Goal: Information Seeking & Learning: Learn about a topic

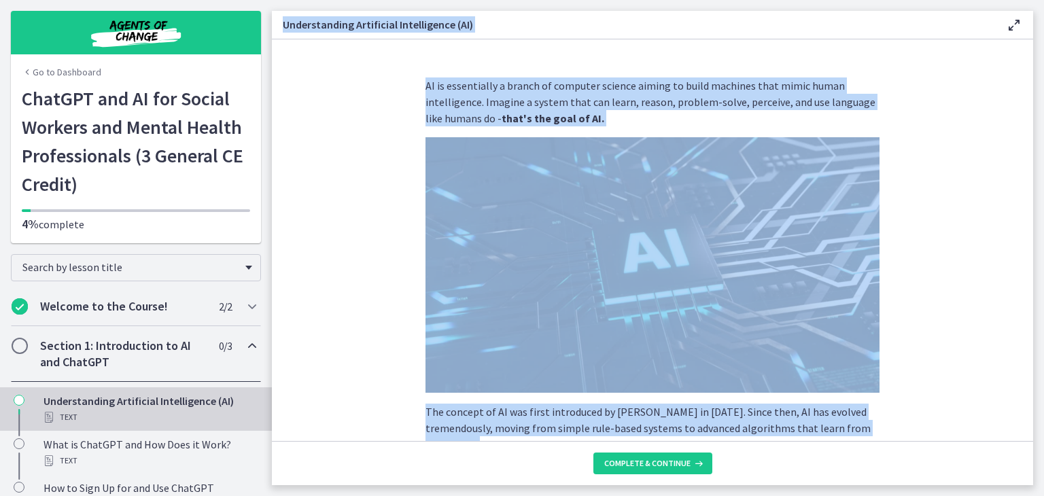
click at [673, 283] on img at bounding box center [652, 264] width 454 height 255
click at [898, 342] on section "AI is essentially a branch of computer science aiming to build machines that mi…" at bounding box center [652, 240] width 761 height 402
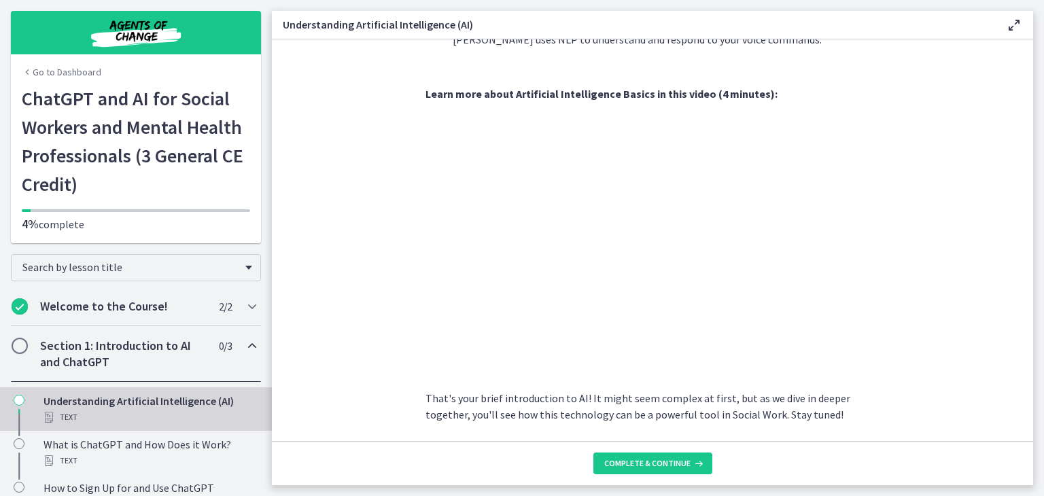
scroll to position [597, 0]
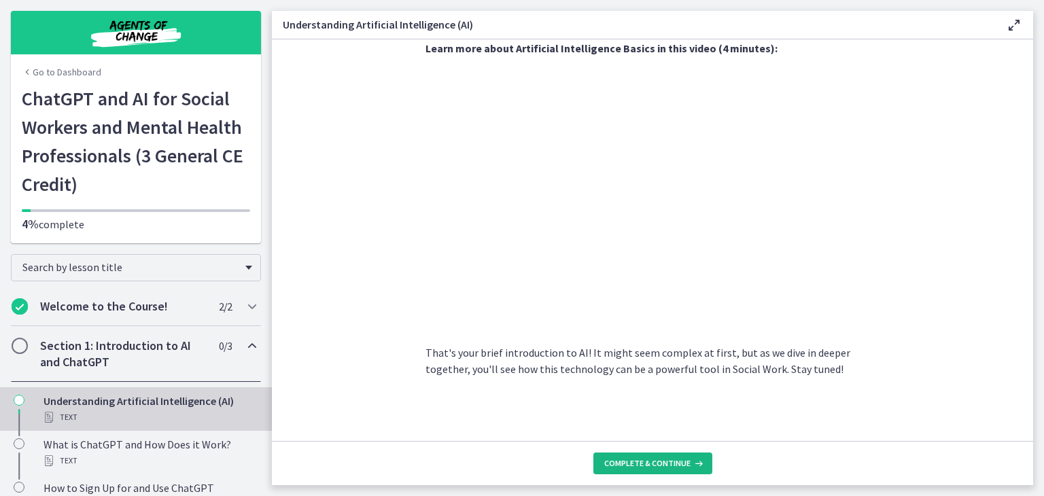
click at [646, 465] on span "Complete & continue" at bounding box center [647, 463] width 86 height 11
click at [38, 349] on div "Section 1: Introduction to AI and ChatGPT 1 / 3 Completed" at bounding box center [136, 354] width 250 height 56
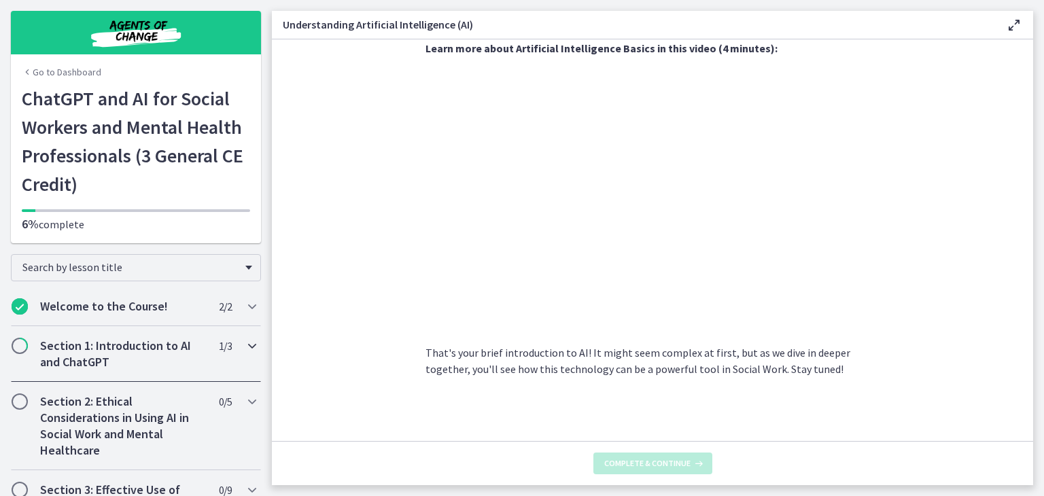
scroll to position [0, 0]
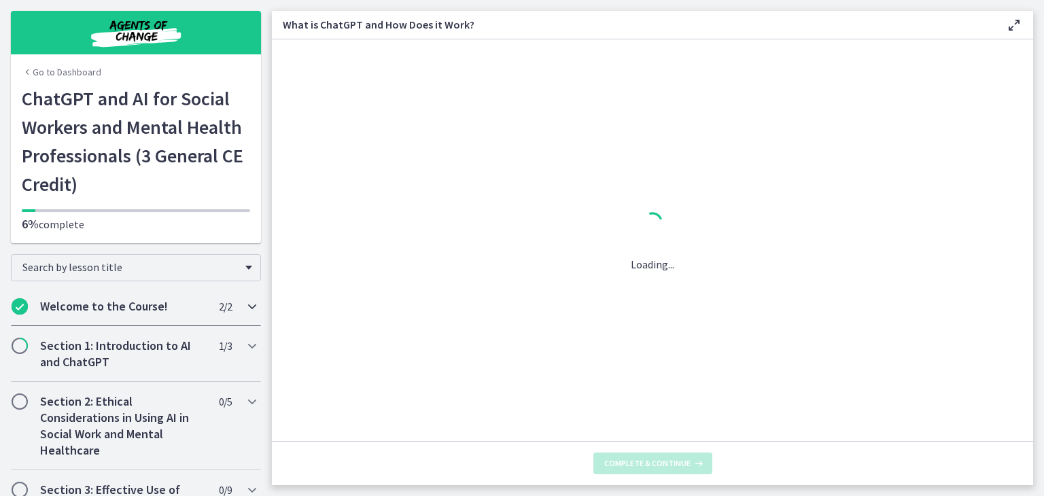
click at [239, 316] on div "Welcome to the Course! 2 / 2 Completed" at bounding box center [136, 306] width 250 height 39
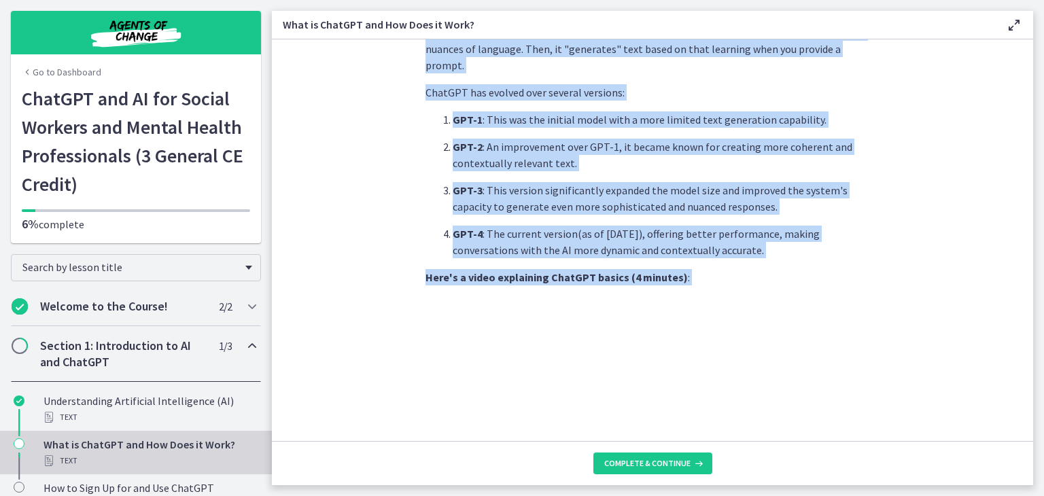
scroll to position [673, 0]
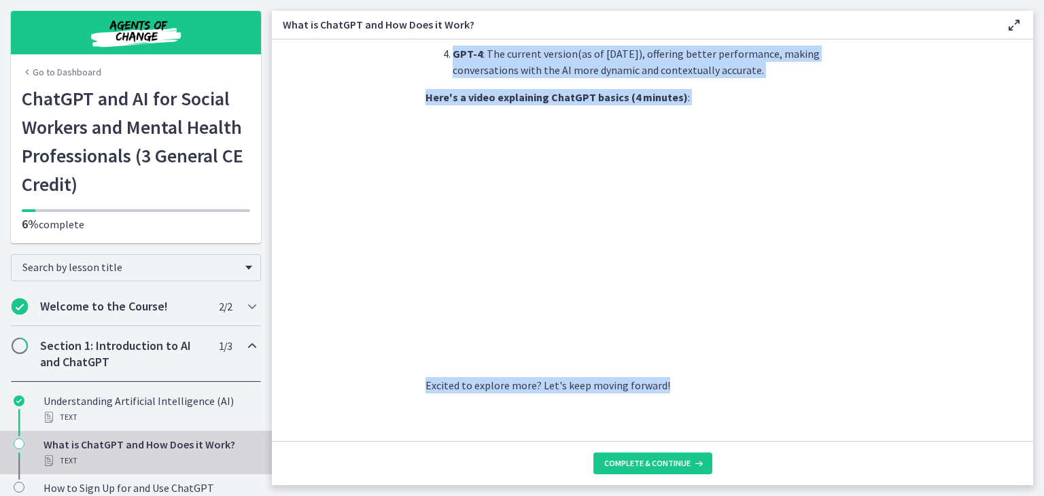
drag, startPoint x: 421, startPoint y: 80, endPoint x: 579, endPoint y: 403, distance: 359.5
copy div "LoreMIP , dolorsita co AdipIS , el s doeiusmo tempo incidid ut LA. Etd magn ali…"
click at [645, 466] on span "Complete & continue" at bounding box center [647, 463] width 86 height 11
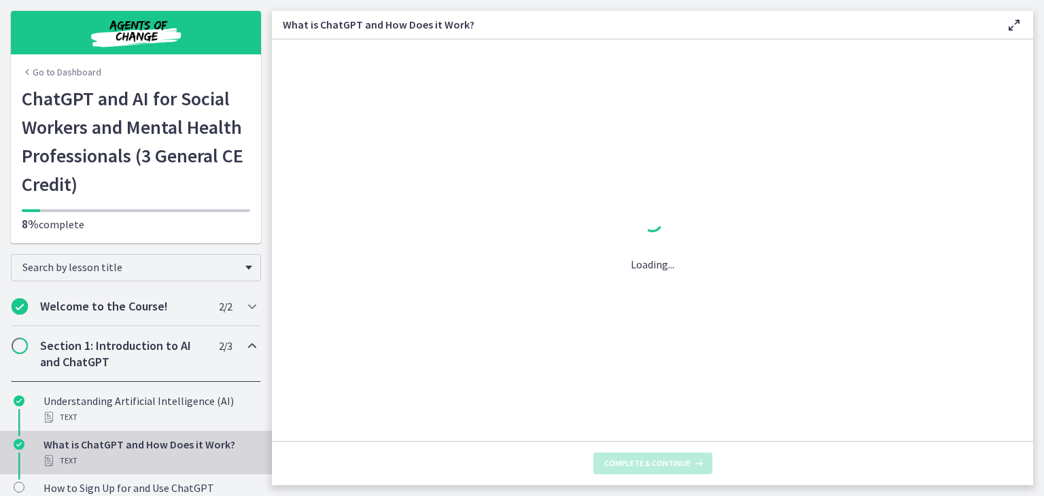
scroll to position [0, 0]
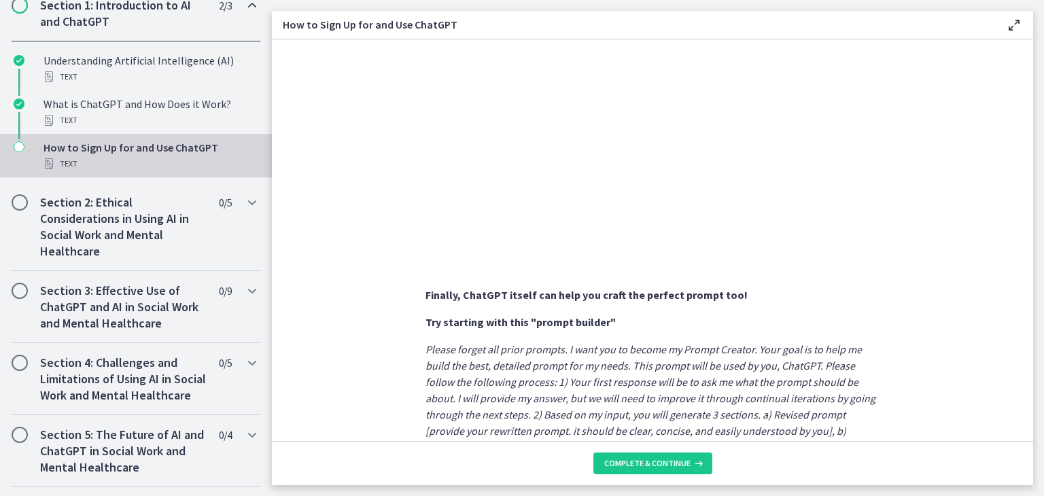
scroll to position [342, 0]
click at [625, 460] on span "Complete & continue" at bounding box center [647, 463] width 86 height 11
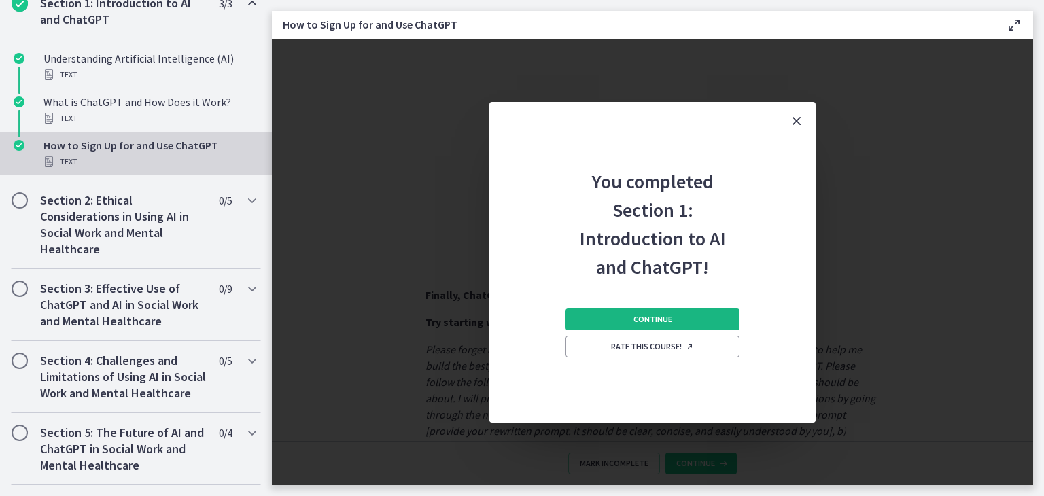
click at [664, 315] on span "Continue" at bounding box center [652, 319] width 39 height 11
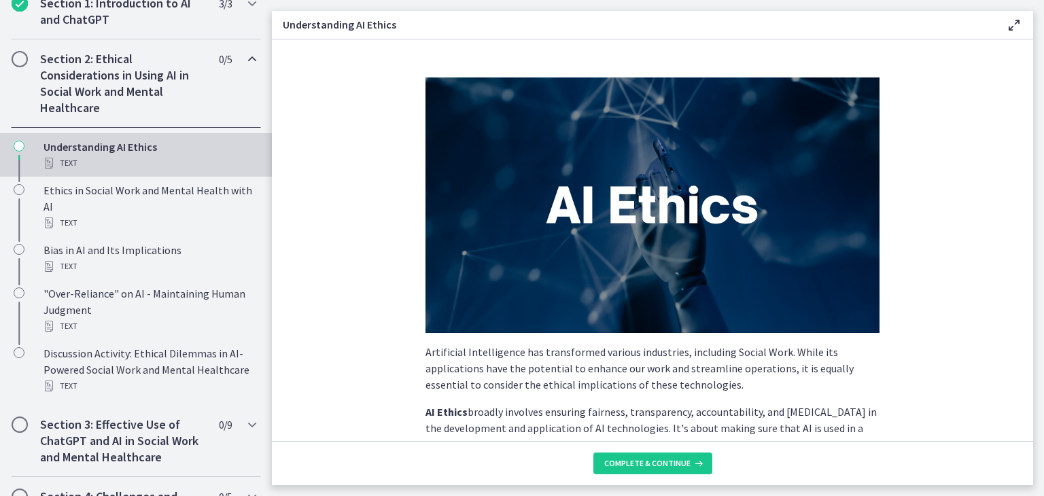
click at [544, 372] on p "Artificial Intelligence has transformed various industries, including Social Wo…" at bounding box center [652, 368] width 454 height 49
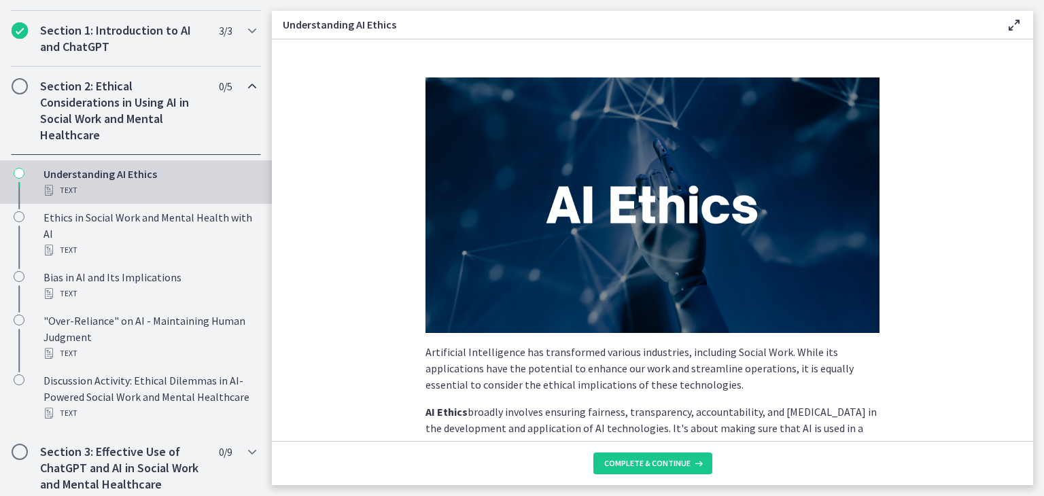
scroll to position [332, 0]
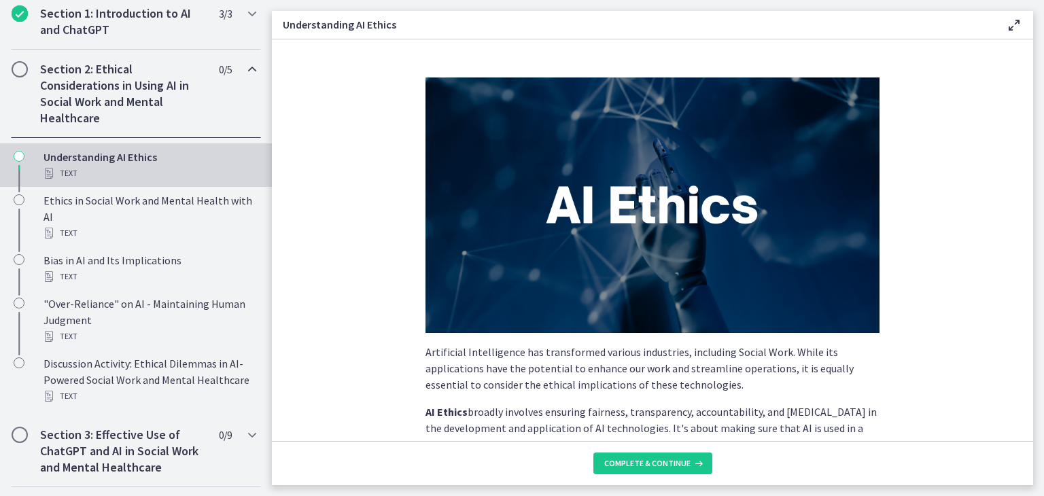
click at [434, 372] on p "Artificial Intelligence has transformed various industries, including Social Wo…" at bounding box center [652, 368] width 454 height 49
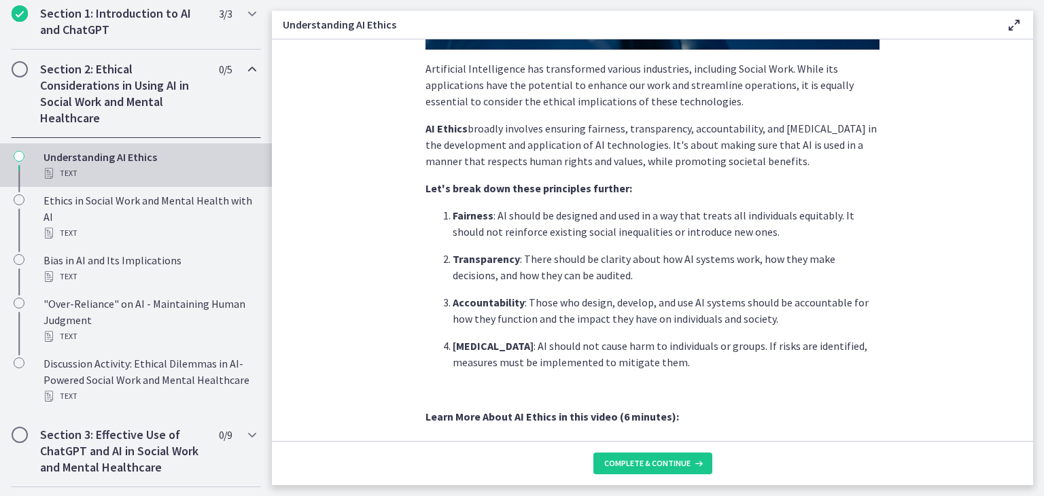
scroll to position [289, 0]
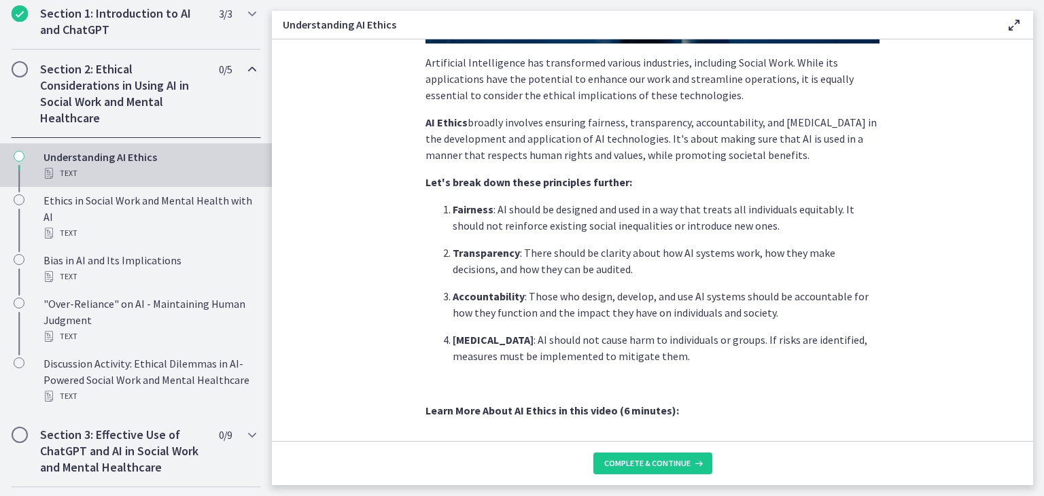
click at [708, 225] on p "Fairness : AI should be designed and used in a way that treats all individuals …" at bounding box center [666, 217] width 427 height 33
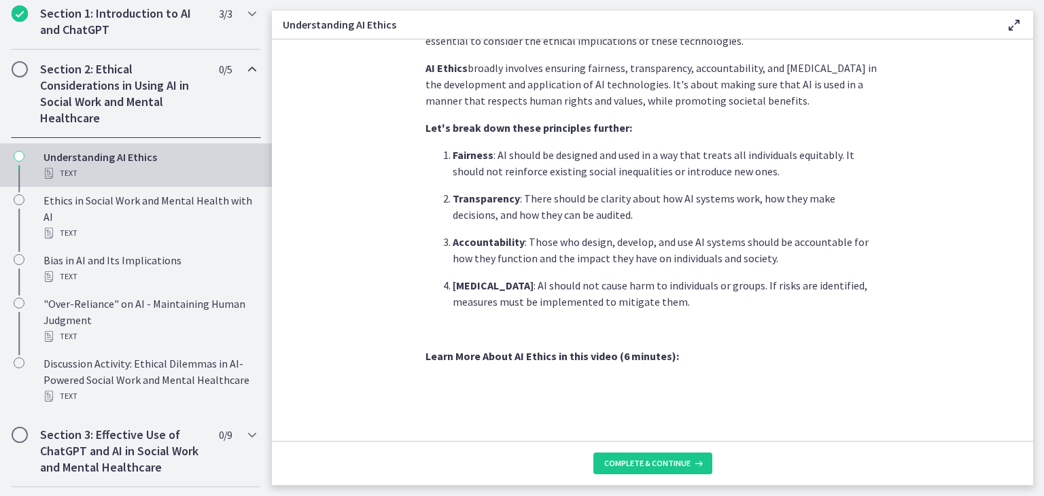
scroll to position [616, 0]
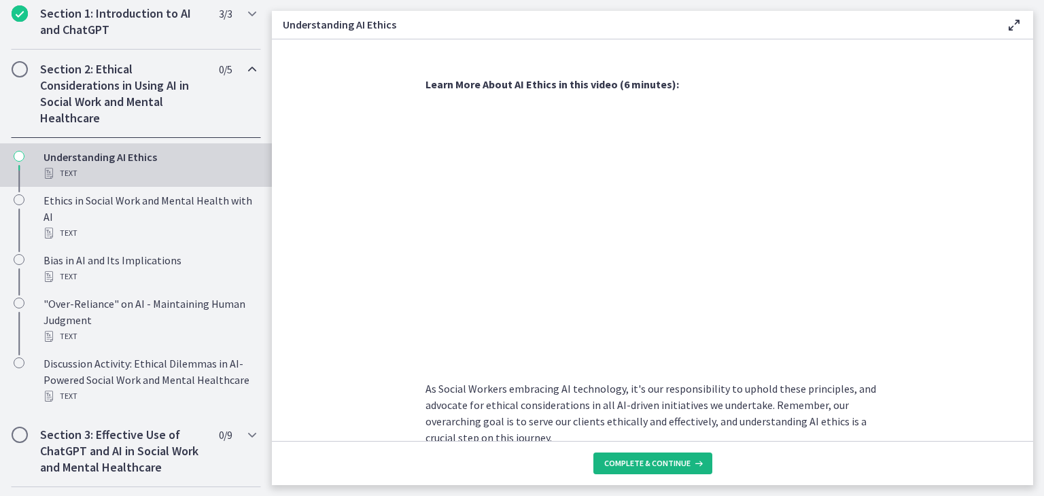
click at [682, 463] on span "Complete & continue" at bounding box center [647, 463] width 86 height 11
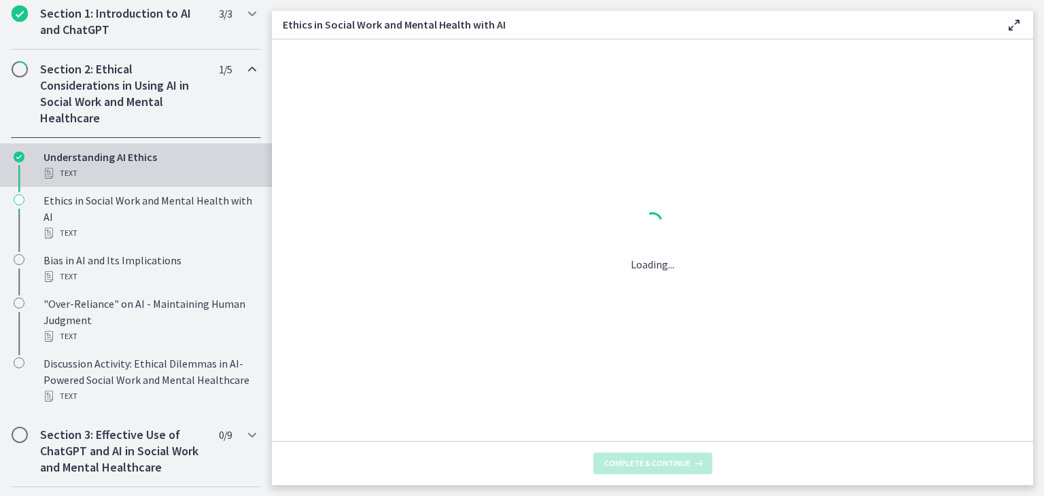
scroll to position [0, 0]
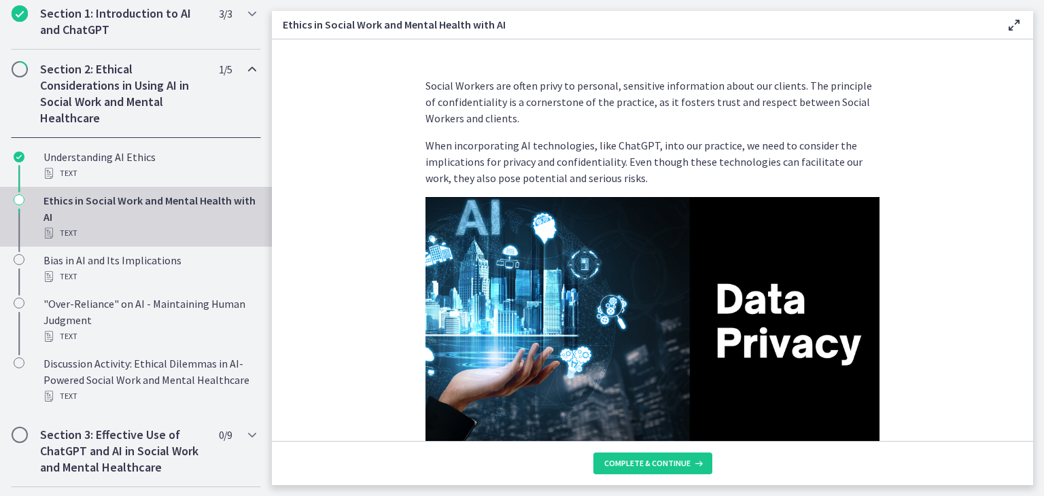
click at [671, 146] on p "When incorporating AI technologies, like ChatGPT, into our practice, we need to…" at bounding box center [652, 161] width 454 height 49
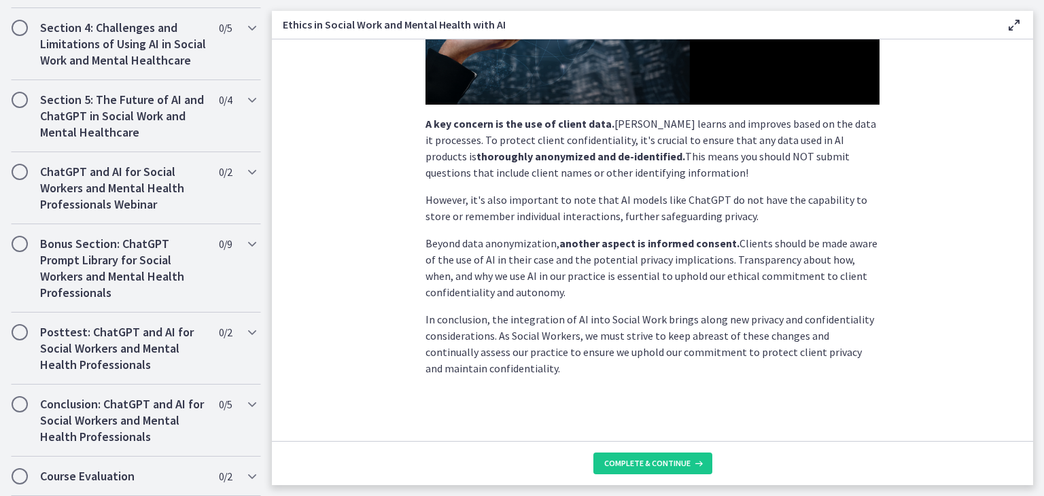
scroll to position [826, 0]
click at [625, 464] on span "Complete & continue" at bounding box center [647, 463] width 86 height 11
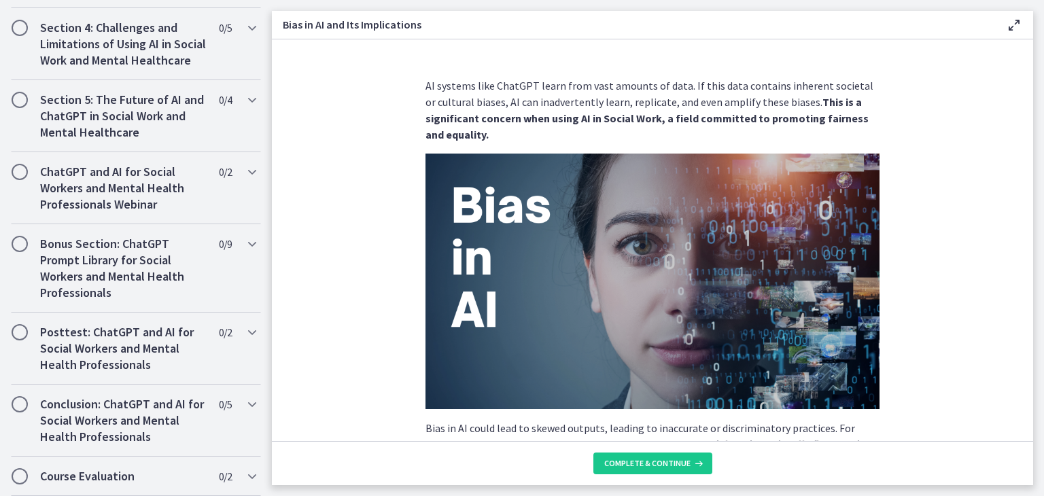
click at [734, 116] on strong "This is a significant concern when using AI in Social Work, a field committed t…" at bounding box center [646, 118] width 443 height 46
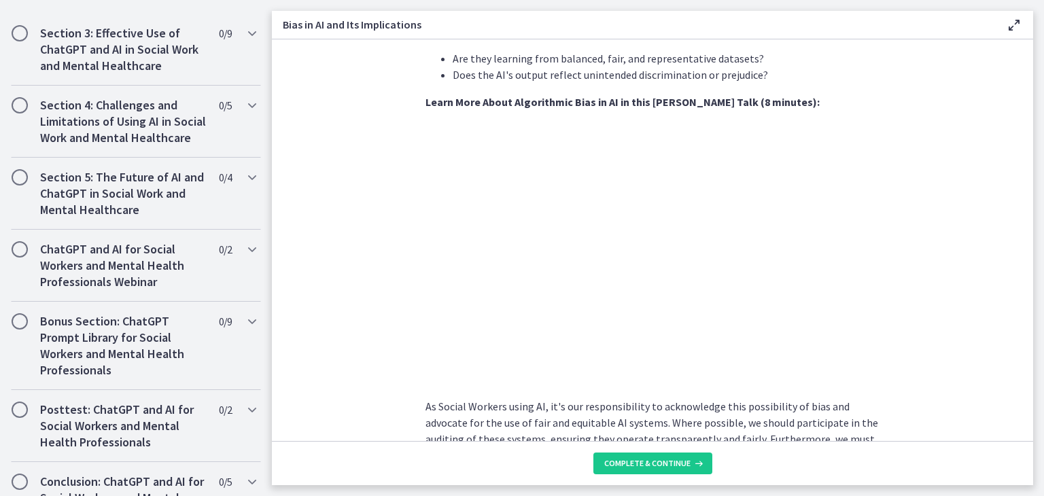
scroll to position [826, 0]
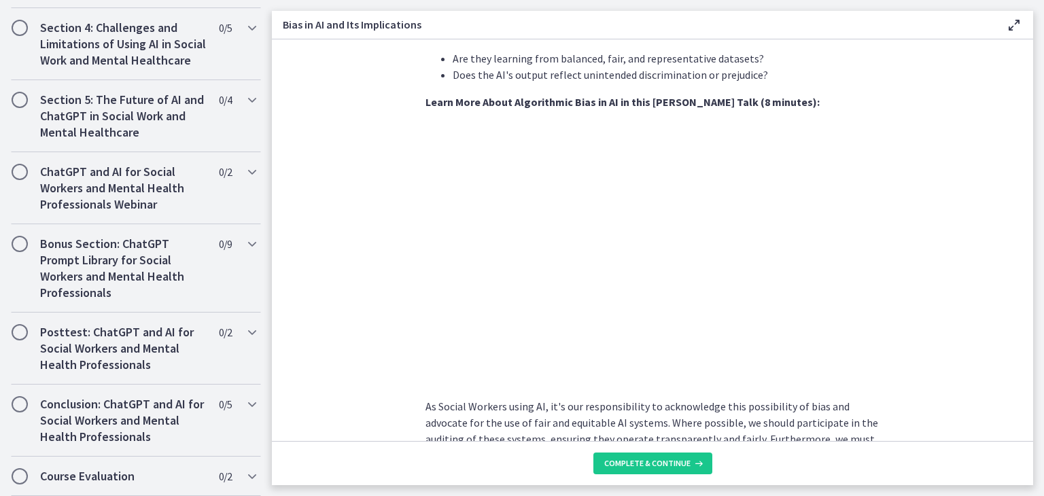
click at [679, 404] on p "As Social Workers using AI, it's our responsibility to acknowledge this possibi…" at bounding box center [652, 439] width 454 height 82
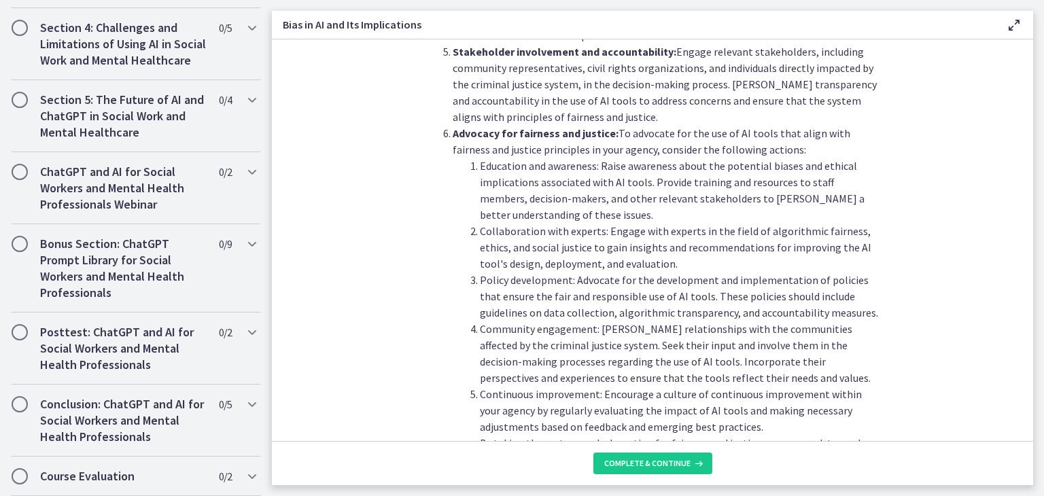
scroll to position [1527, 0]
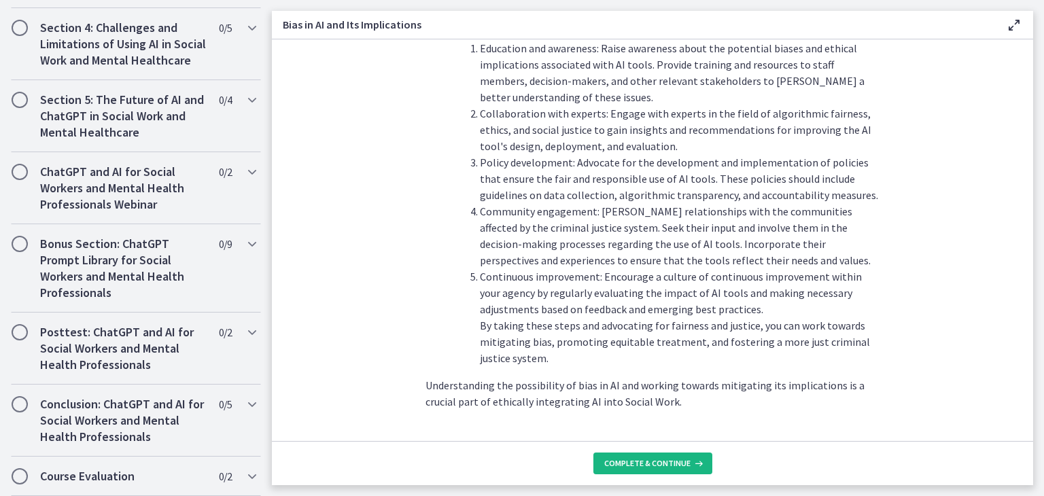
click at [682, 463] on span "Complete & continue" at bounding box center [647, 463] width 86 height 11
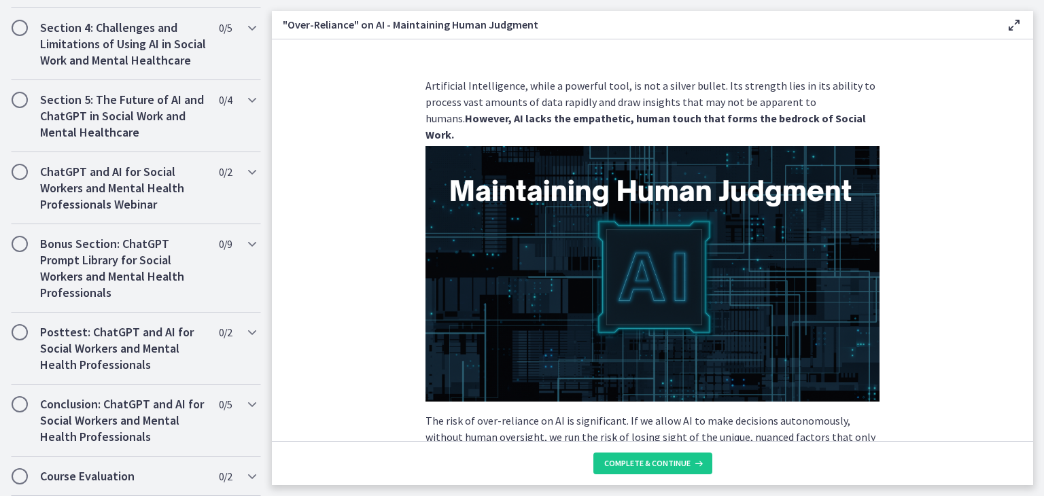
click at [950, 292] on section "Artificial Intelligence, while a powerful tool, is not a silver bullet. Its str…" at bounding box center [652, 240] width 761 height 402
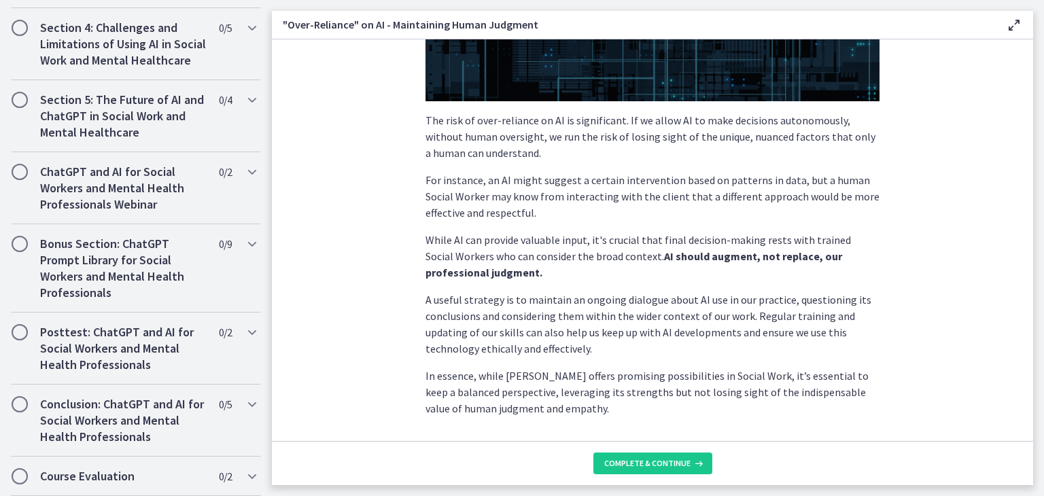
scroll to position [340, 0]
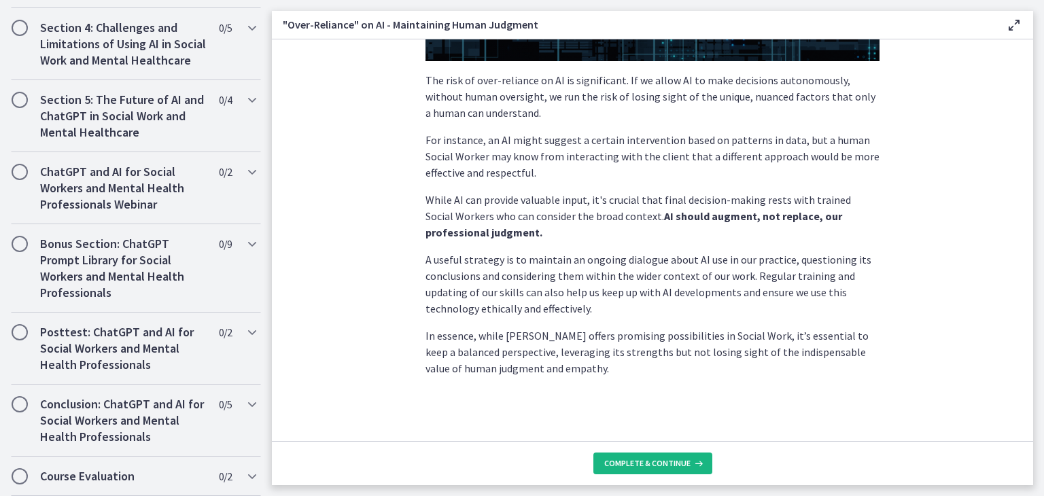
click at [703, 461] on button "Complete & continue" at bounding box center [652, 464] width 119 height 22
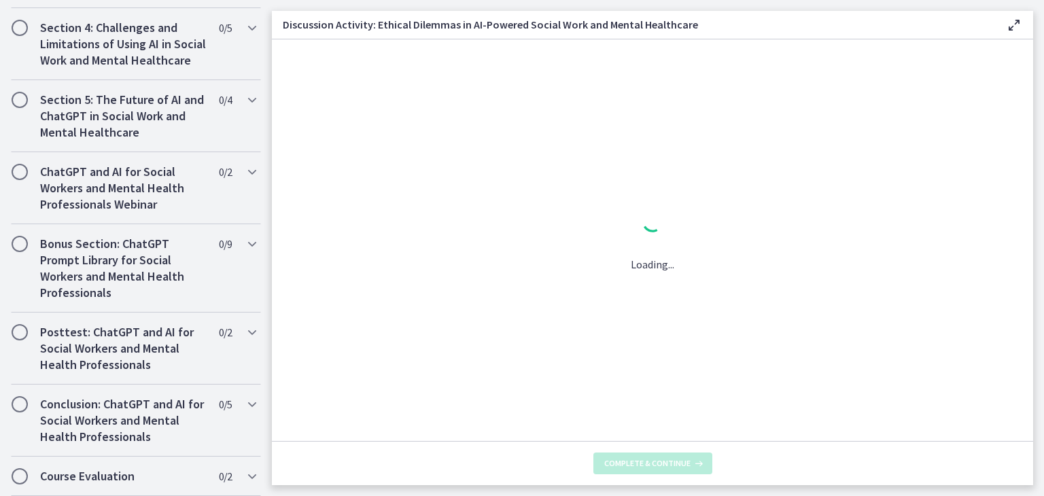
scroll to position [842, 0]
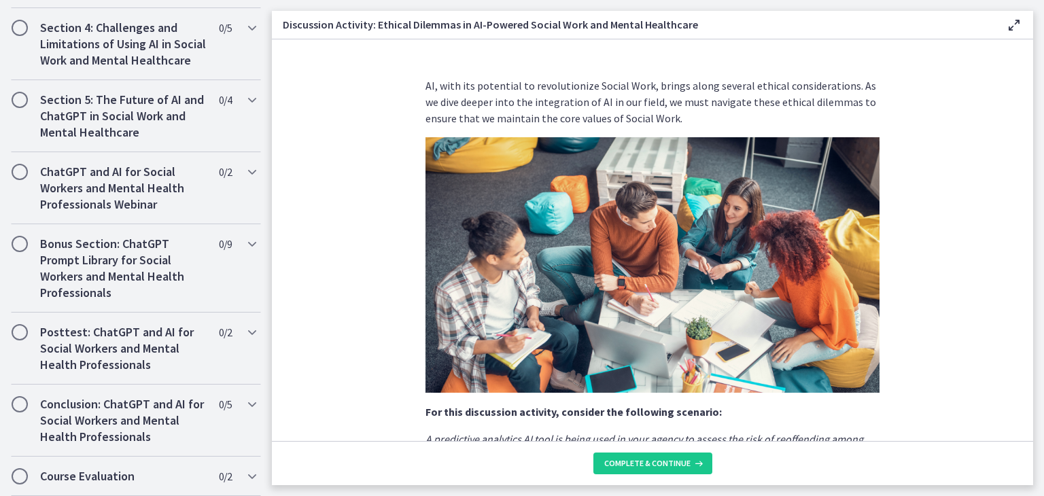
click at [722, 352] on img at bounding box center [652, 264] width 454 height 255
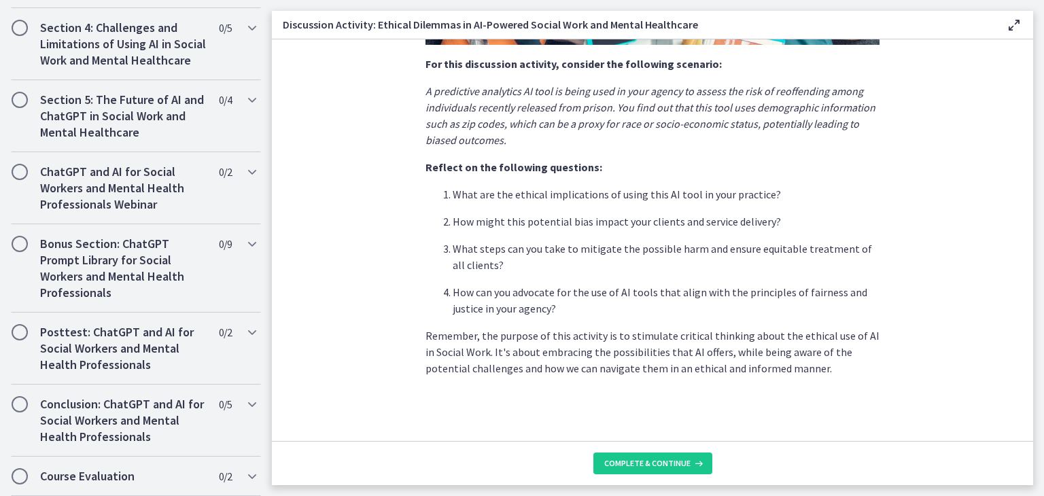
scroll to position [348, 0]
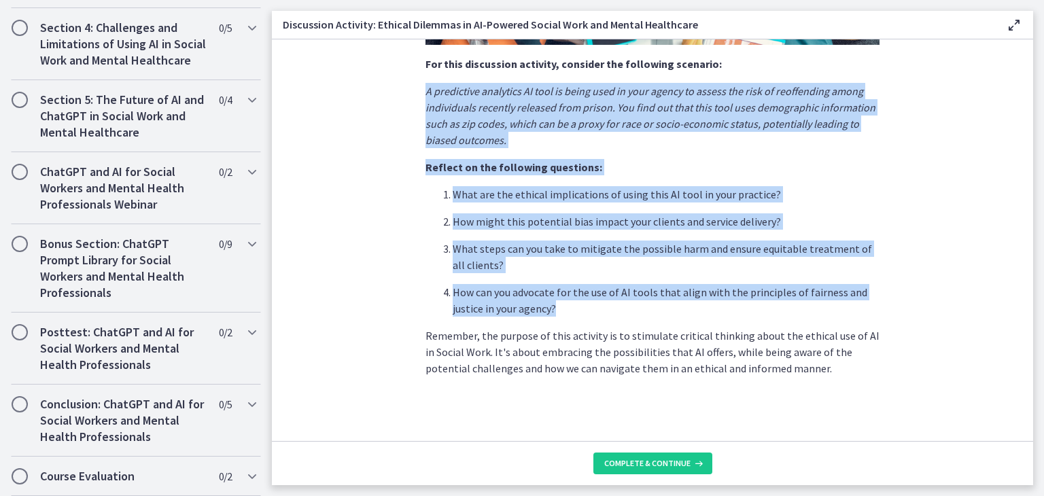
drag, startPoint x: 420, startPoint y: 94, endPoint x: 652, endPoint y: 312, distance: 318.2
click at [652, 312] on div "AI, with its potential to revolutionize Social Work, brings along several ethic…" at bounding box center [652, 53] width 454 height 647
copy div "A predictive analytics AI tool is being used in your agency to assess the risk …"
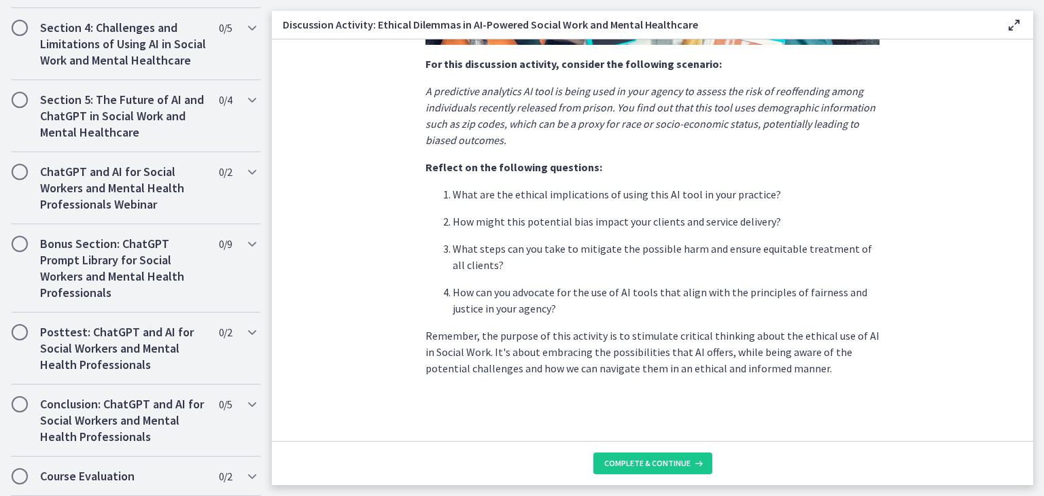
click at [639, 344] on p "Remember, the purpose of this activity is to stimulate critical thinking about …" at bounding box center [652, 352] width 454 height 49
click at [650, 467] on span "Complete & continue" at bounding box center [647, 463] width 86 height 11
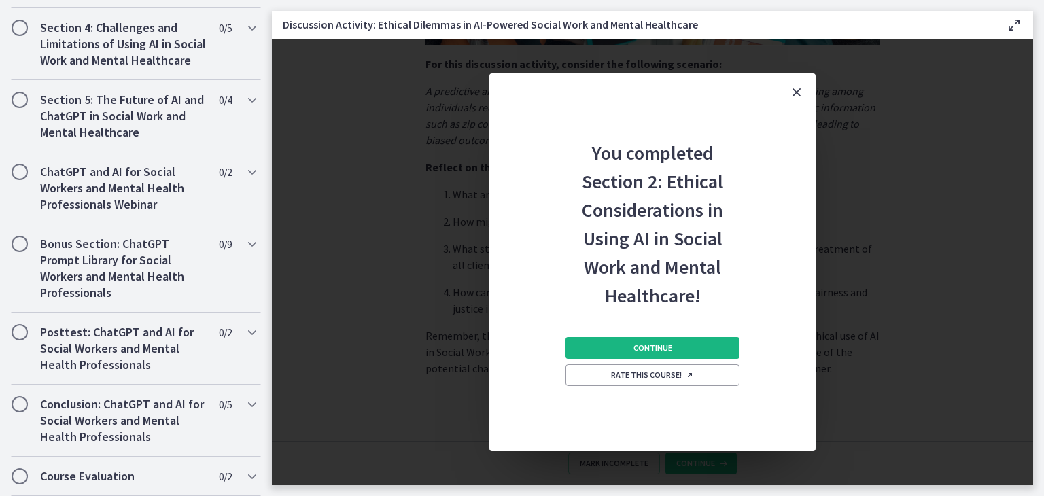
click at [652, 352] on span "Continue" at bounding box center [652, 347] width 39 height 11
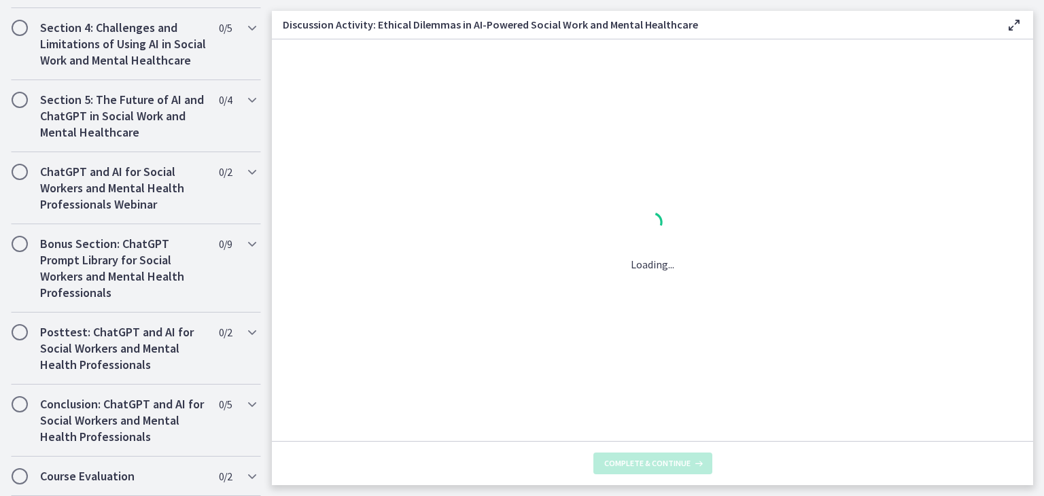
scroll to position [0, 0]
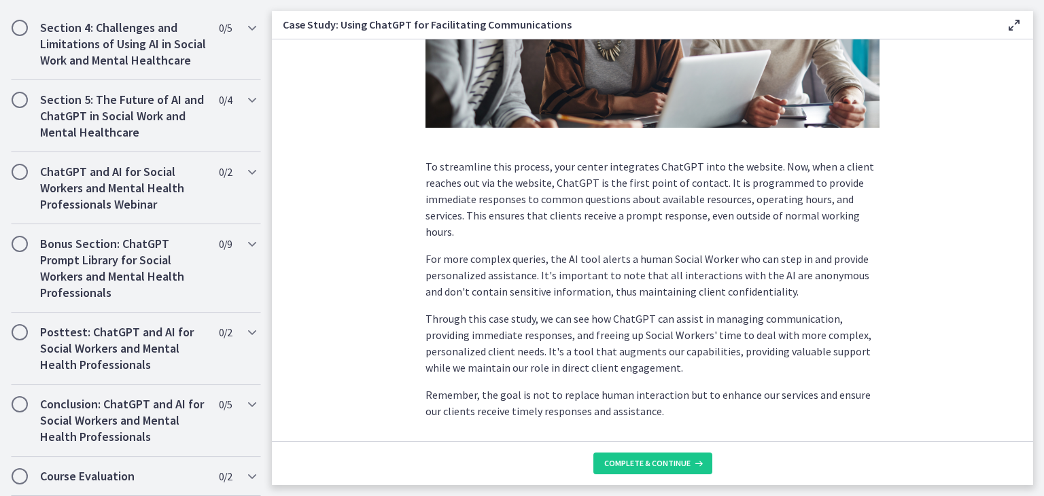
scroll to position [351, 0]
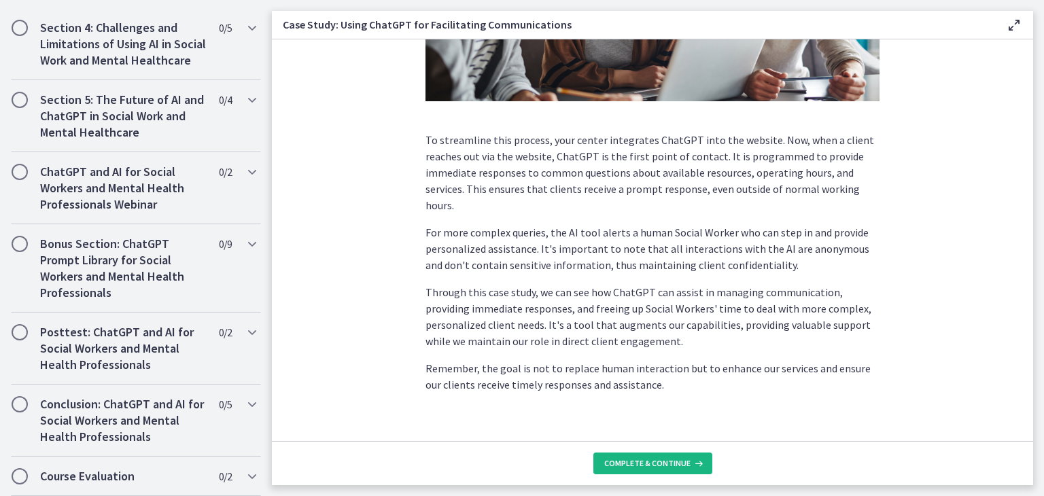
click at [650, 461] on span "Complete & continue" at bounding box center [647, 463] width 86 height 11
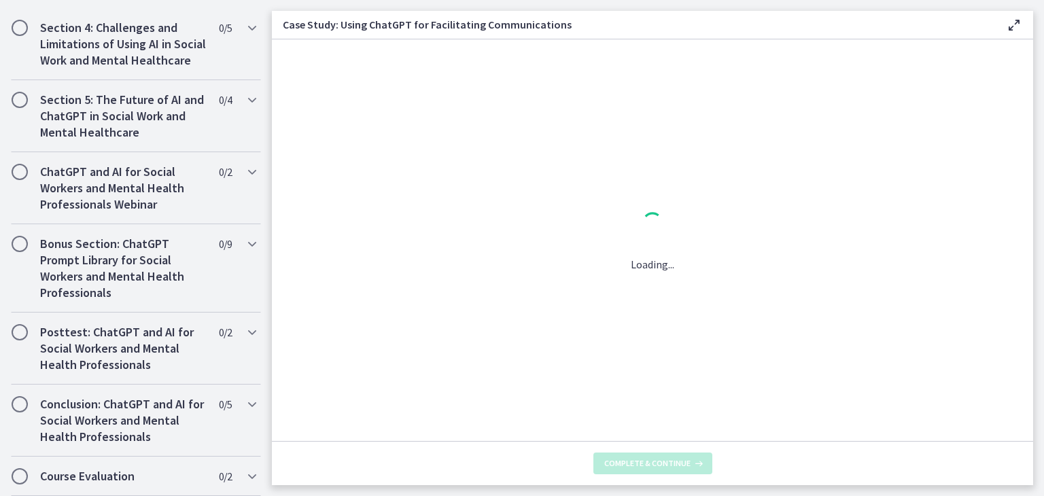
scroll to position [0, 0]
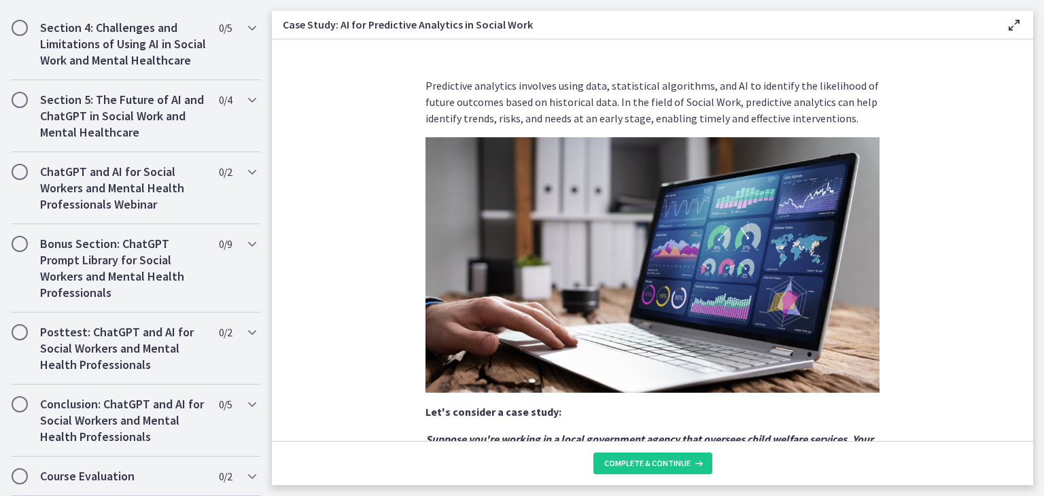
click at [476, 115] on p "Predictive analytics involves using data, statistical algorithms, and AI to ide…" at bounding box center [652, 101] width 454 height 49
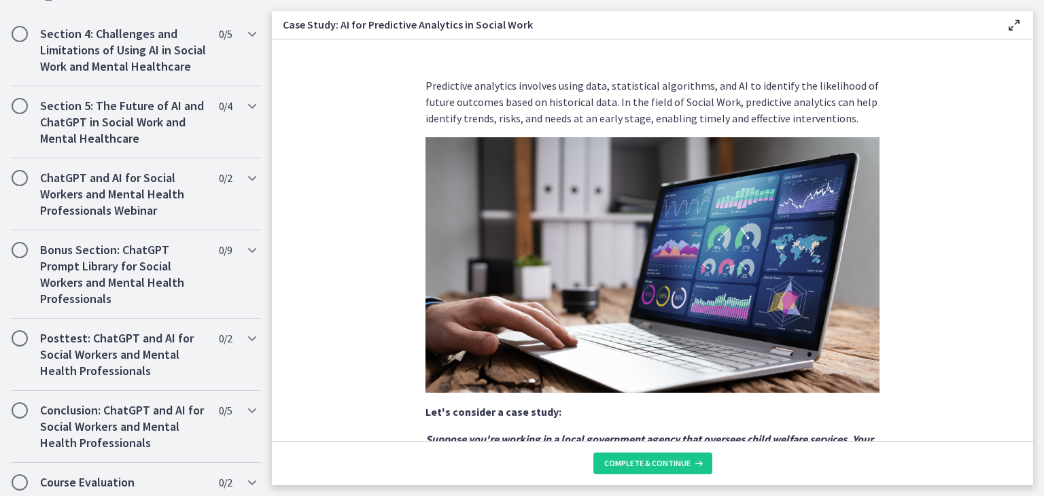
scroll to position [1081, 0]
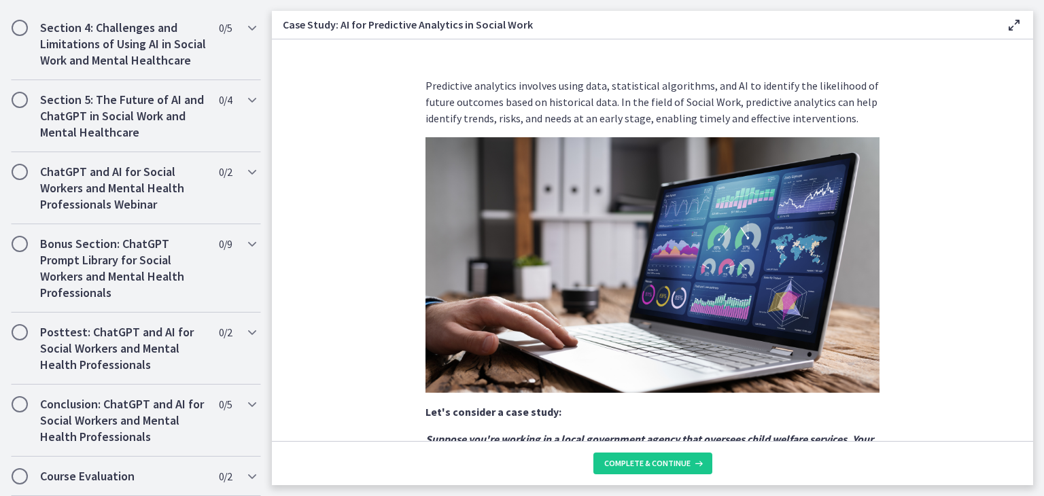
click at [953, 194] on section "Predictive analytics involves using data, statistical algorithms, and AI to ide…" at bounding box center [652, 240] width 761 height 402
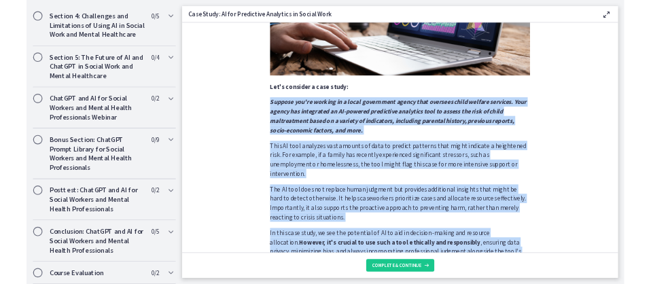
scroll to position [315, 0]
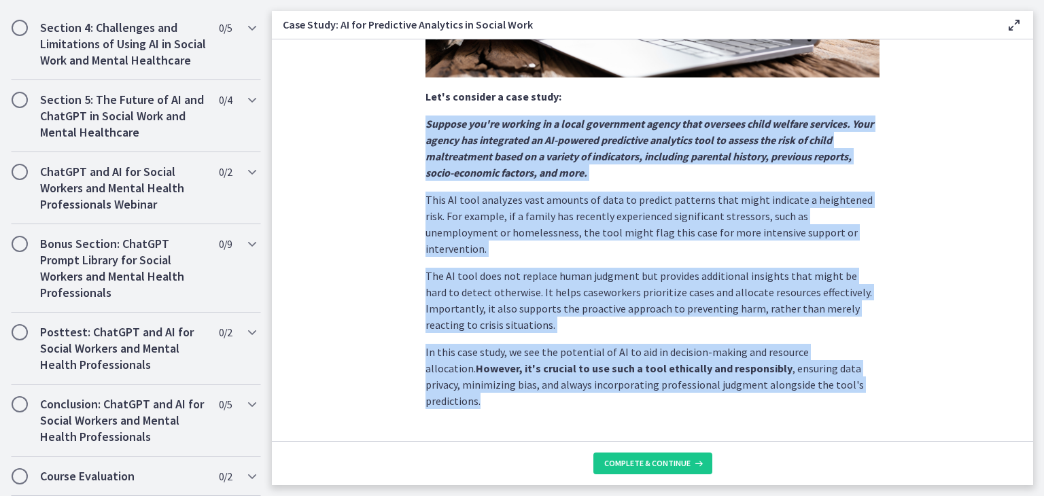
drag, startPoint x: 422, startPoint y: 177, endPoint x: 595, endPoint y: 438, distance: 312.6
copy div "Suppose you're working in a local government agency that oversees child welfare…"
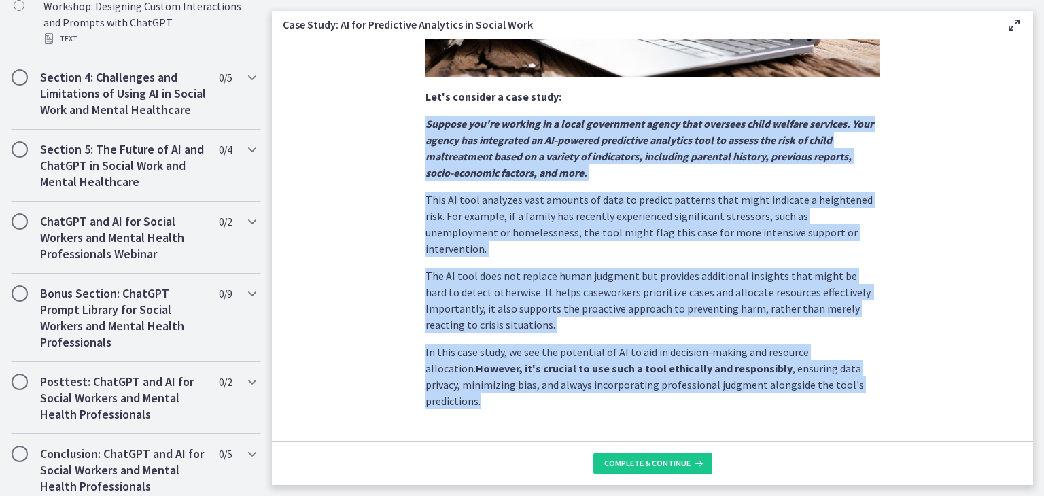
scroll to position [1019, 0]
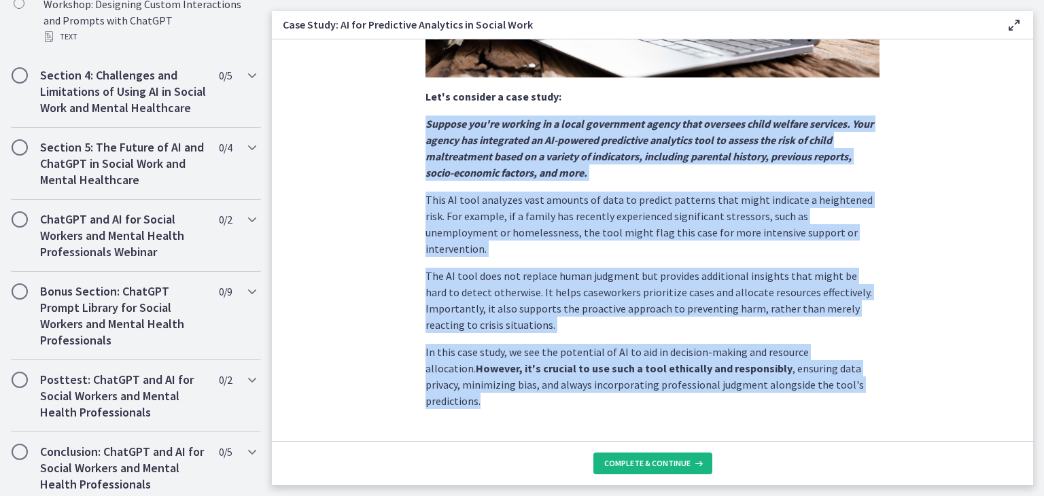
click at [684, 454] on button "Complete & continue" at bounding box center [652, 464] width 119 height 22
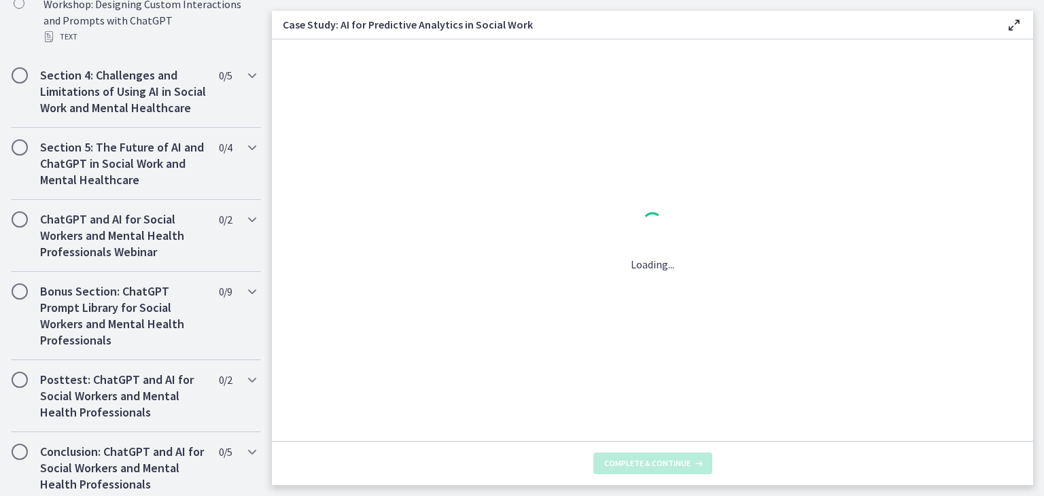
scroll to position [0, 0]
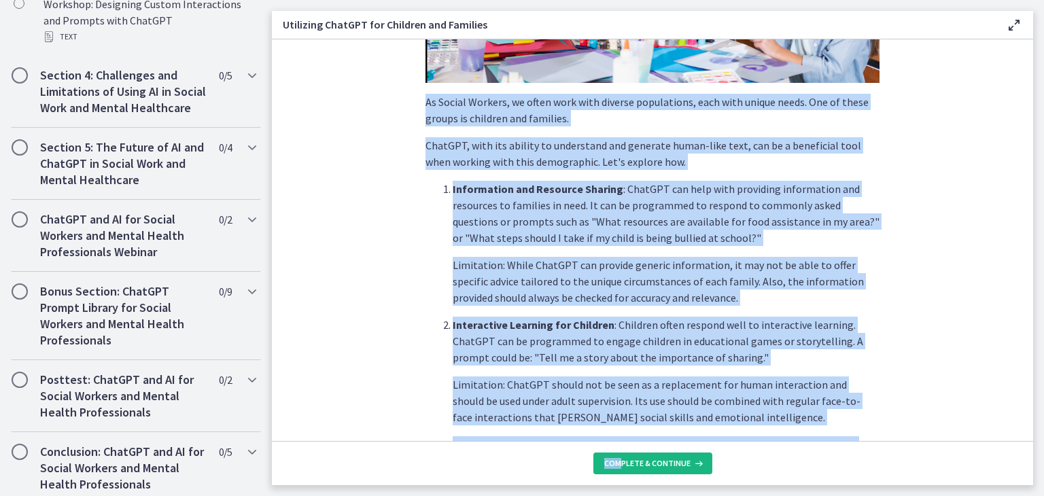
scroll to position [603, 0]
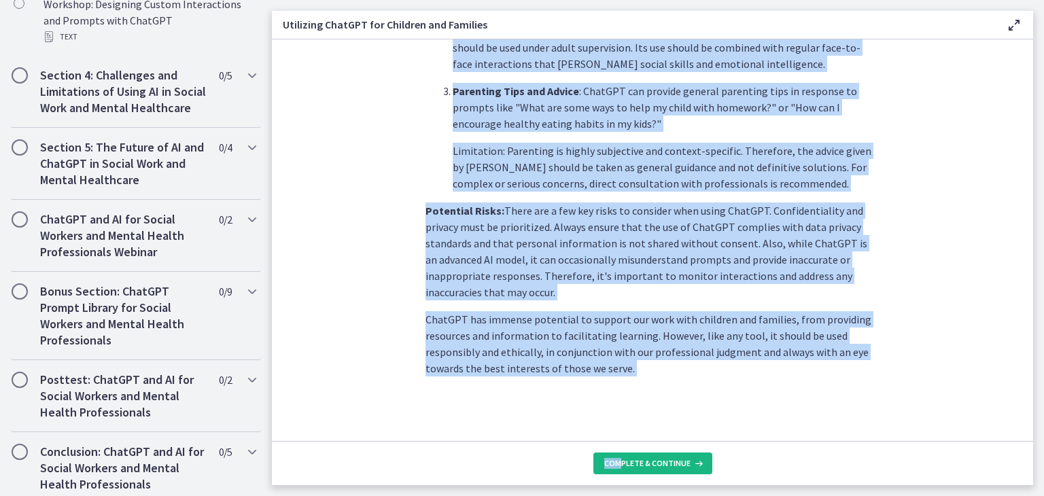
drag, startPoint x: 421, startPoint y: 353, endPoint x: 620, endPoint y: 465, distance: 227.6
click at [620, 465] on div "As Social Workers, we often work with diverse populations, each with unique nee…" at bounding box center [652, 262] width 761 height 446
copy div "Lo Ipsumd Sitamet, co adipi elit sedd eiusmod temporincid, utla etdo magnaa eni…"
click at [691, 466] on icon at bounding box center [697, 463] width 14 height 11
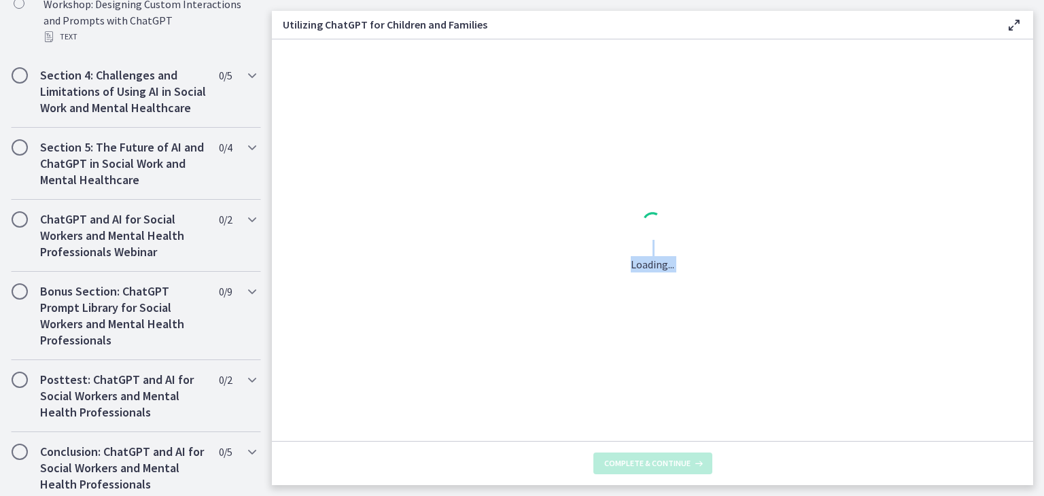
scroll to position [0, 0]
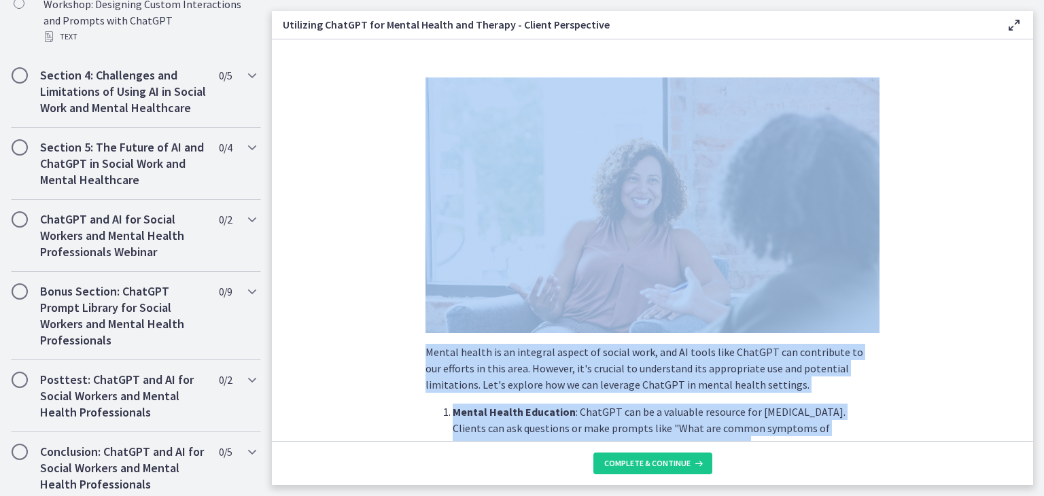
click at [600, 375] on p "Mental health is an integral aspect of social work, and AI tools like ChatGPT c…" at bounding box center [652, 368] width 454 height 49
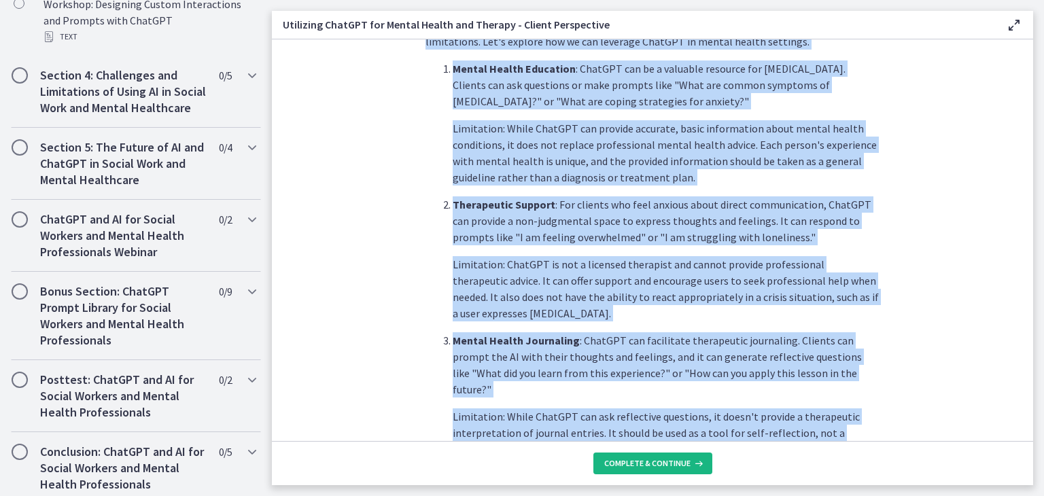
scroll to position [576, 0]
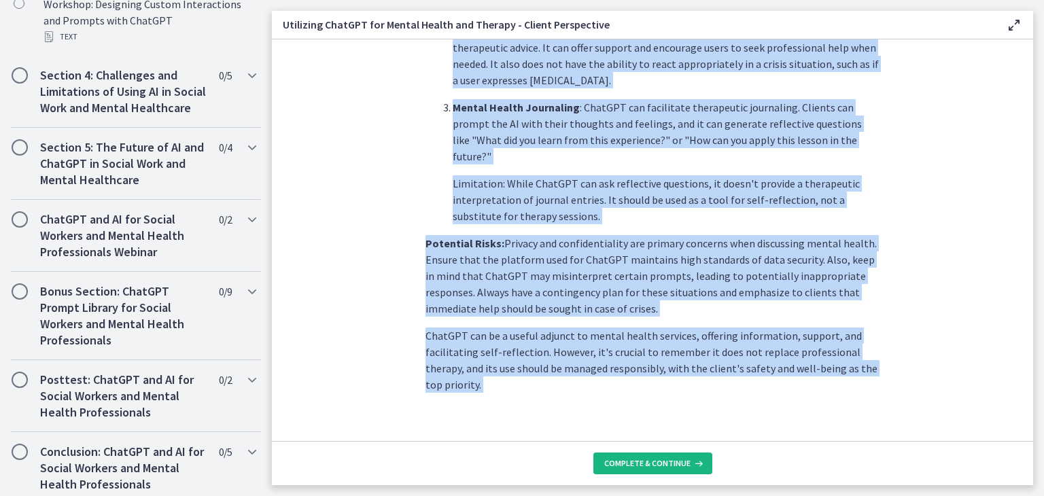
drag, startPoint x: 419, startPoint y: 351, endPoint x: 707, endPoint y: 460, distance: 307.9
click at [707, 460] on div "Mental health is an integral aspect of social work, and AI tools like ChatGPT c…" at bounding box center [652, 262] width 761 height 446
copy div "Mental health is an integral aspect of social work, and AI tools like ChatGPT c…"
click at [586, 328] on p "ChatGPT can be a useful adjunct to mental health services, offering information…" at bounding box center [652, 360] width 454 height 65
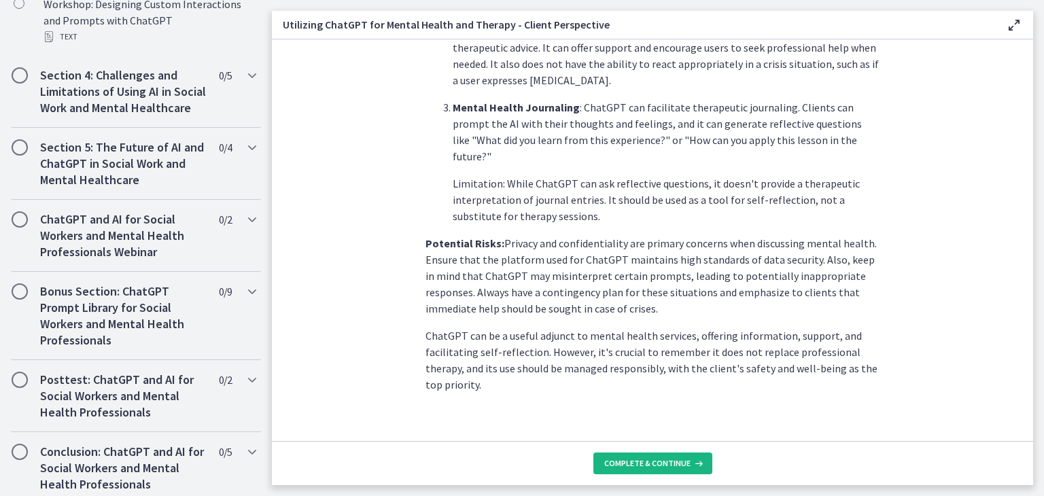
click at [658, 456] on button "Complete & continue" at bounding box center [652, 464] width 119 height 22
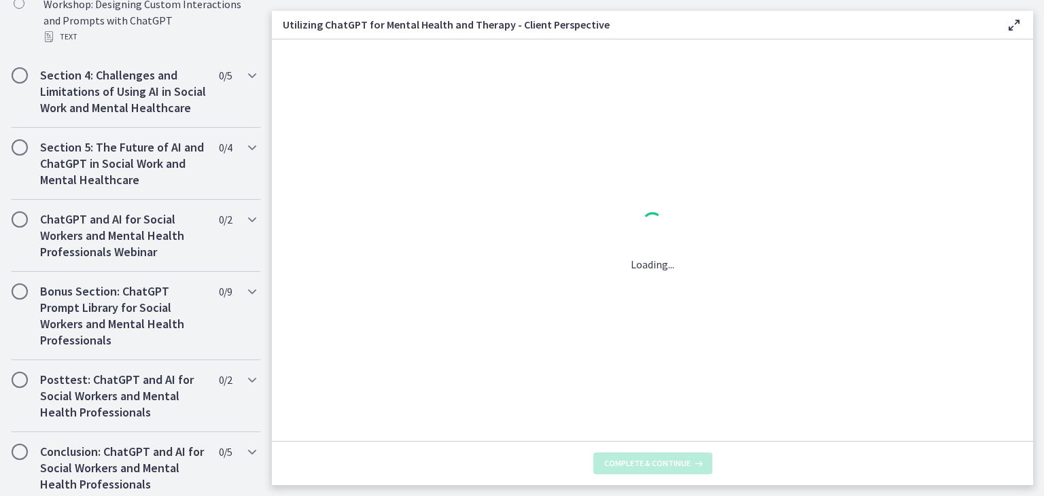
scroll to position [0, 0]
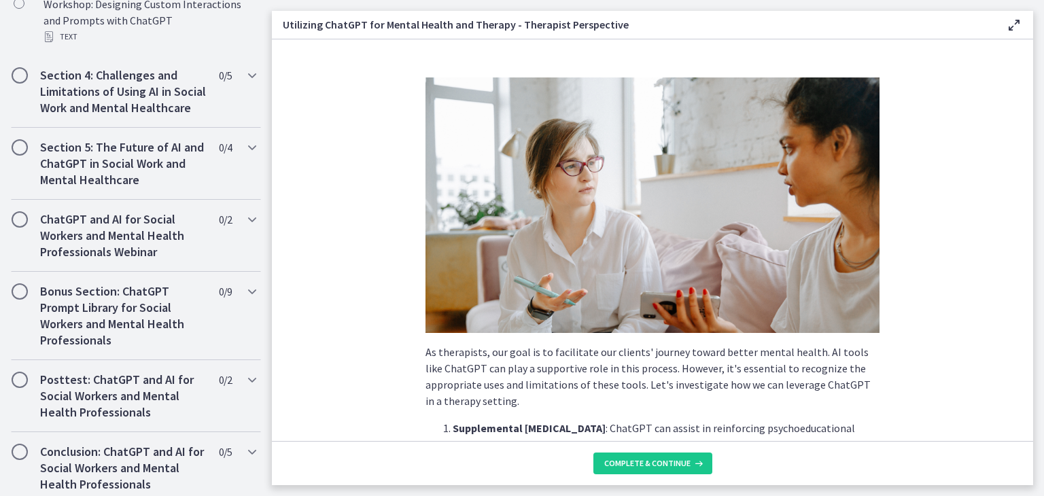
click at [692, 404] on p "As therapists, our goal is to facilitate our clients' journey toward better men…" at bounding box center [652, 376] width 454 height 65
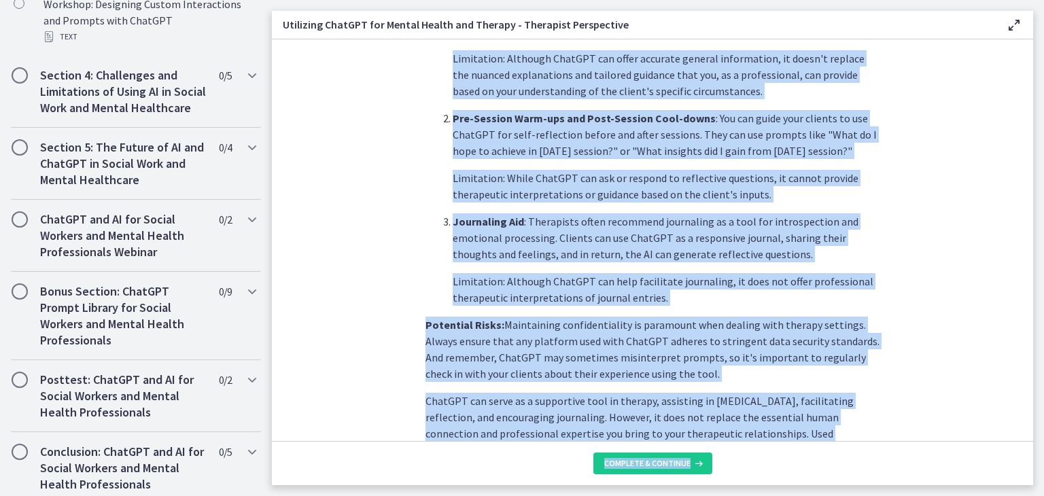
scroll to position [544, 0]
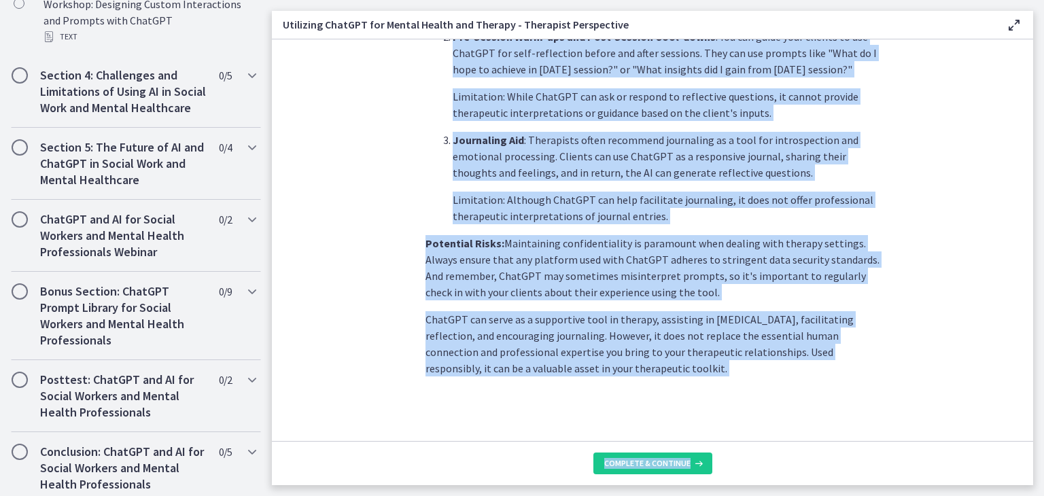
drag, startPoint x: 420, startPoint y: 137, endPoint x: 766, endPoint y: 446, distance: 464.4
click at [766, 446] on div "As therapists, our goal is to facilitate our clients' journey toward better men…" at bounding box center [652, 262] width 761 height 446
copy div "As therapists, our goal is to facilitate our clients' journey toward better men…"
click at [662, 457] on button "Complete & continue" at bounding box center [652, 464] width 119 height 22
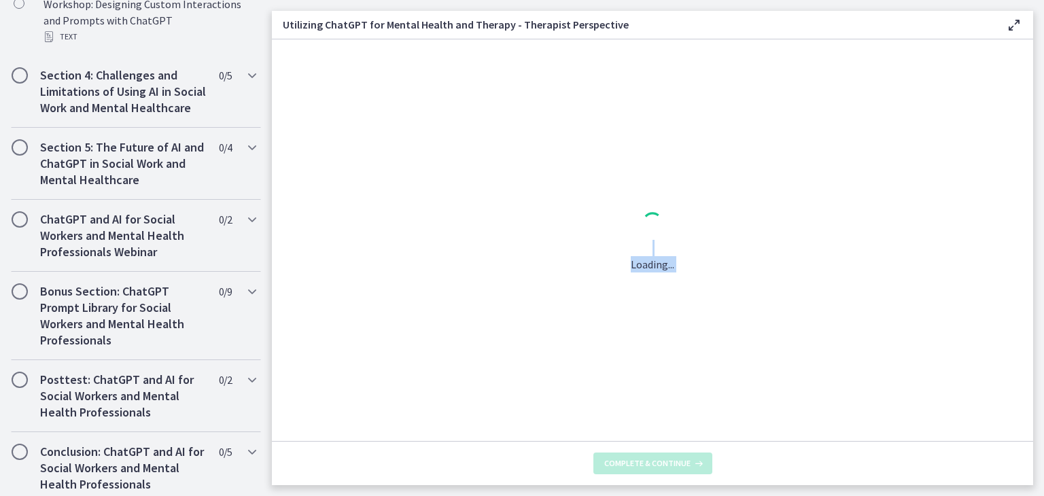
scroll to position [0, 0]
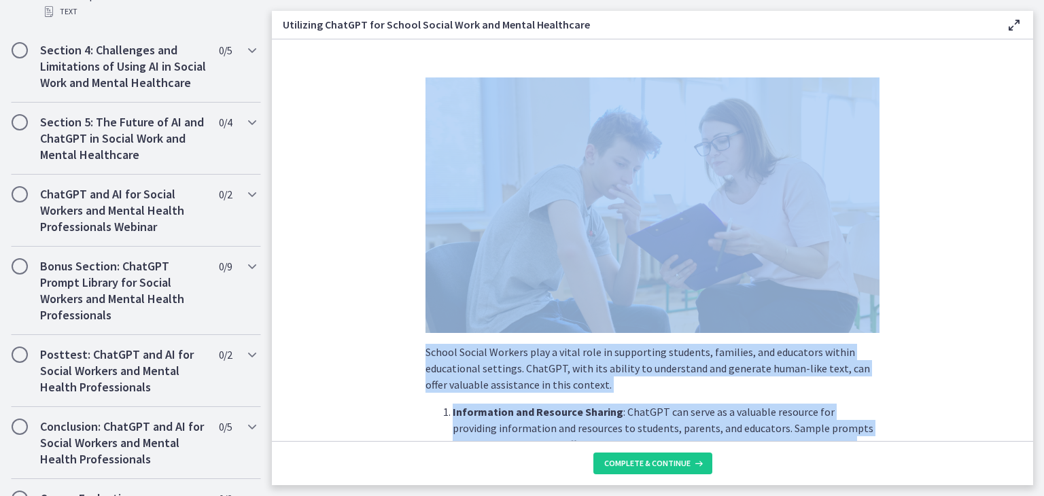
scroll to position [1081, 0]
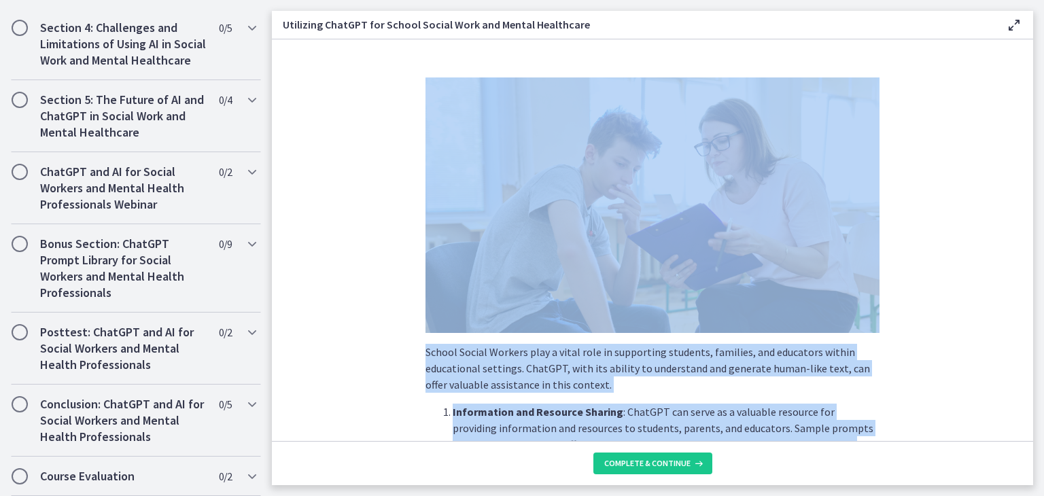
click at [480, 374] on p "School Social Workers play a vital role in supporting students, families, and e…" at bounding box center [652, 368] width 454 height 49
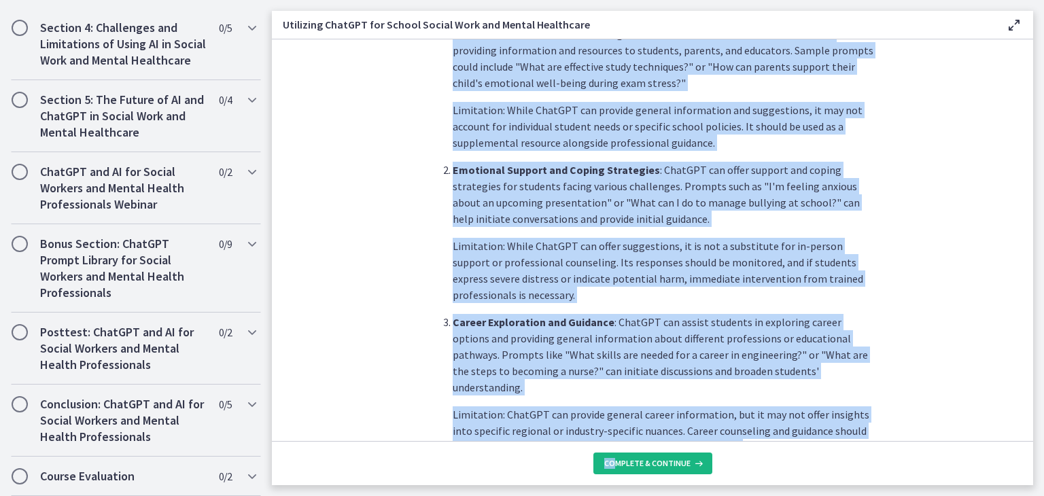
scroll to position [609, 0]
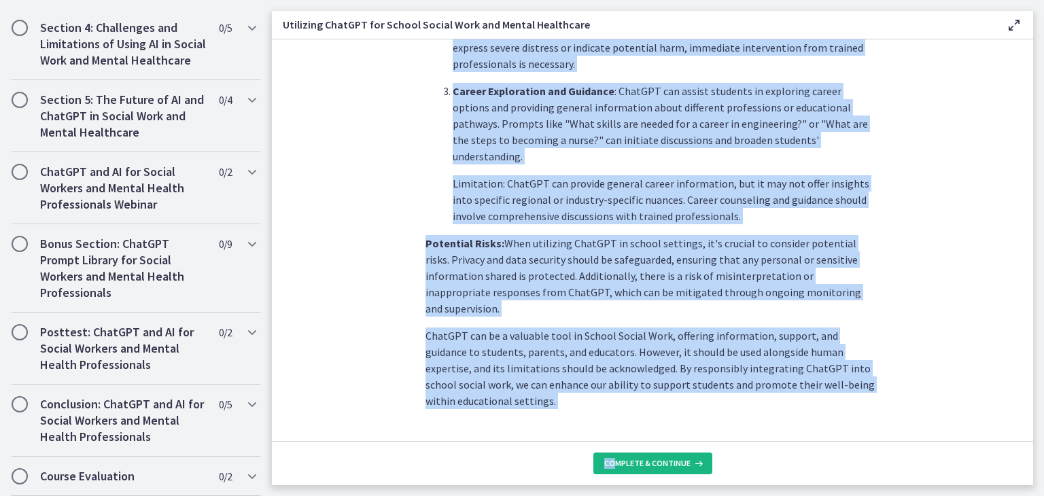
drag, startPoint x: 408, startPoint y: 344, endPoint x: 614, endPoint y: 464, distance: 238.7
click at [614, 464] on div "School Social Workers play a vital role in supporting students, families, and e…" at bounding box center [652, 262] width 761 height 446
copy div "Loremi Dolors Ametcon adip e seddo eius te incididunt utlabore, etdolore, mag a…"
